Goal: Find specific page/section: Find specific page/section

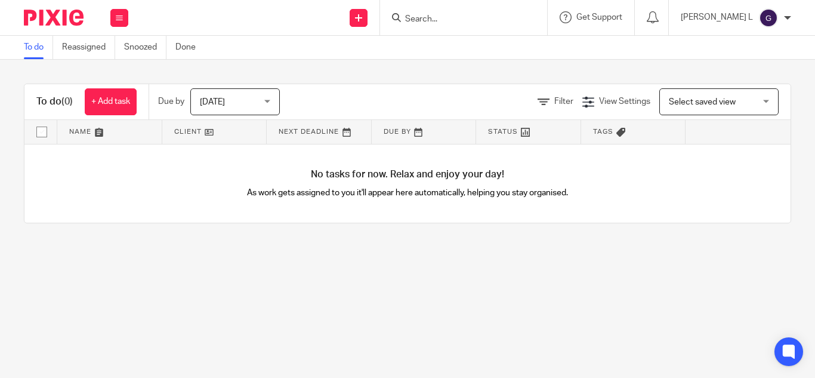
click at [511, 14] on input "Search" at bounding box center [457, 19] width 107 height 11
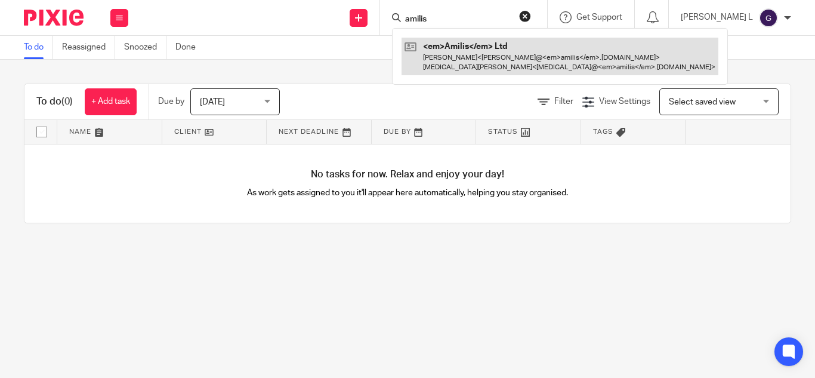
type input "amilis"
click at [519, 69] on link at bounding box center [560, 56] width 317 height 37
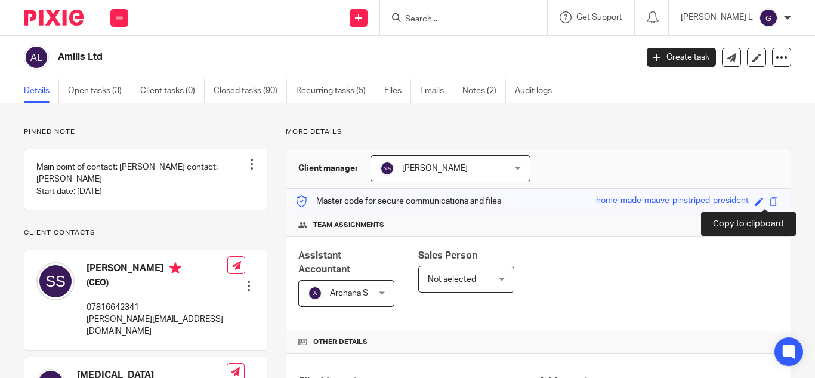
click at [770, 203] on span at bounding box center [774, 201] width 9 height 9
